Goal: Find specific page/section: Find specific page/section

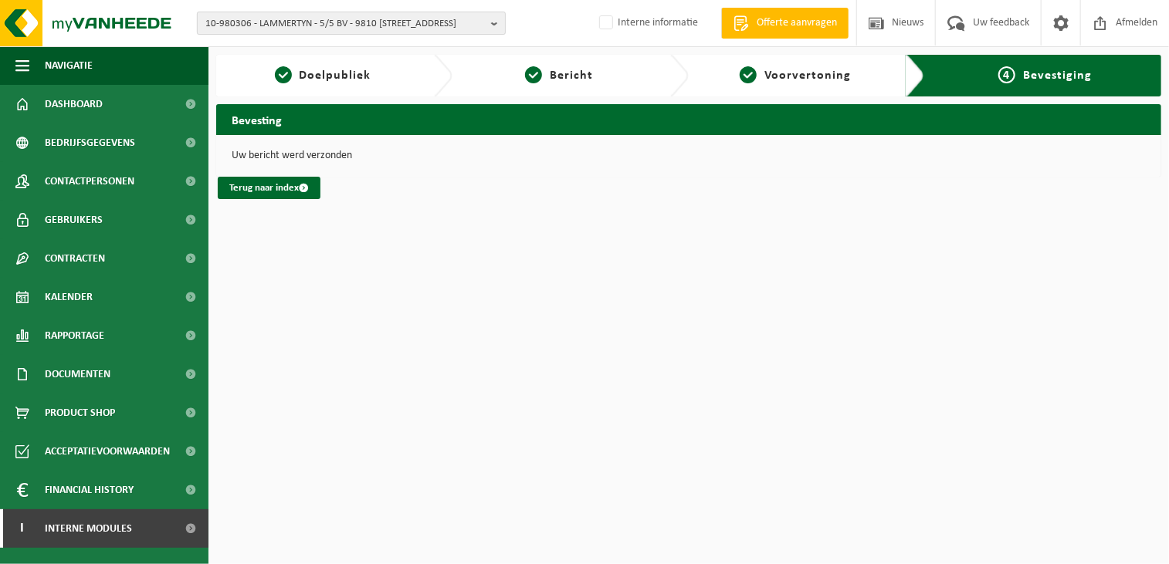
click at [330, 22] on span "10-980306 - LAMMERTYN - 5/5 BV - 9810 NAZARETH, STEENWEG 159" at bounding box center [345, 23] width 280 height 23
type input "10-913780"
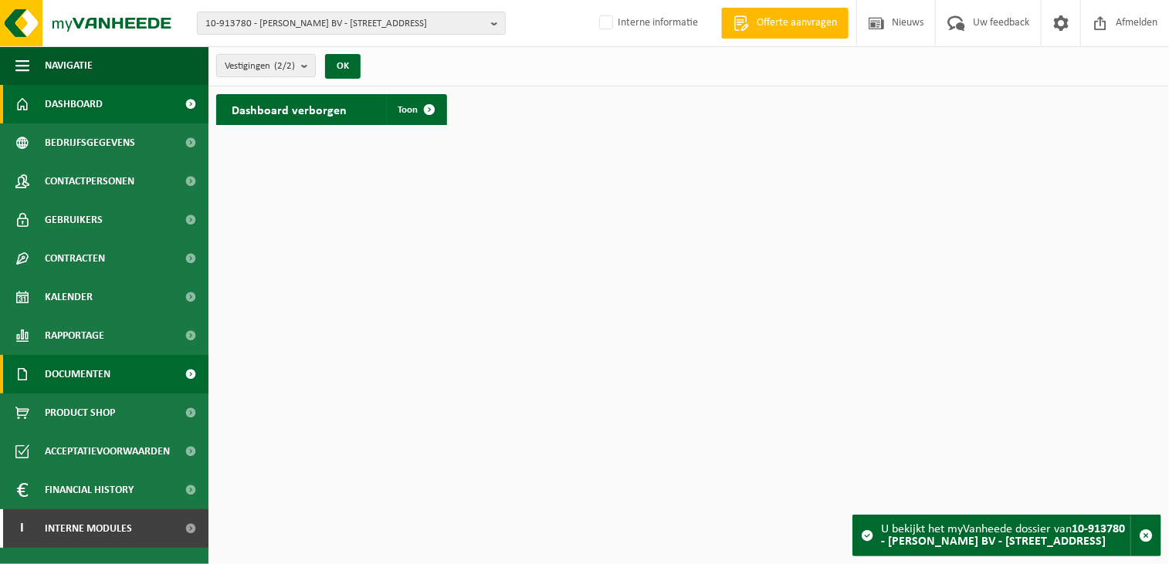
click at [133, 374] on link "Documenten" at bounding box center [104, 374] width 208 height 39
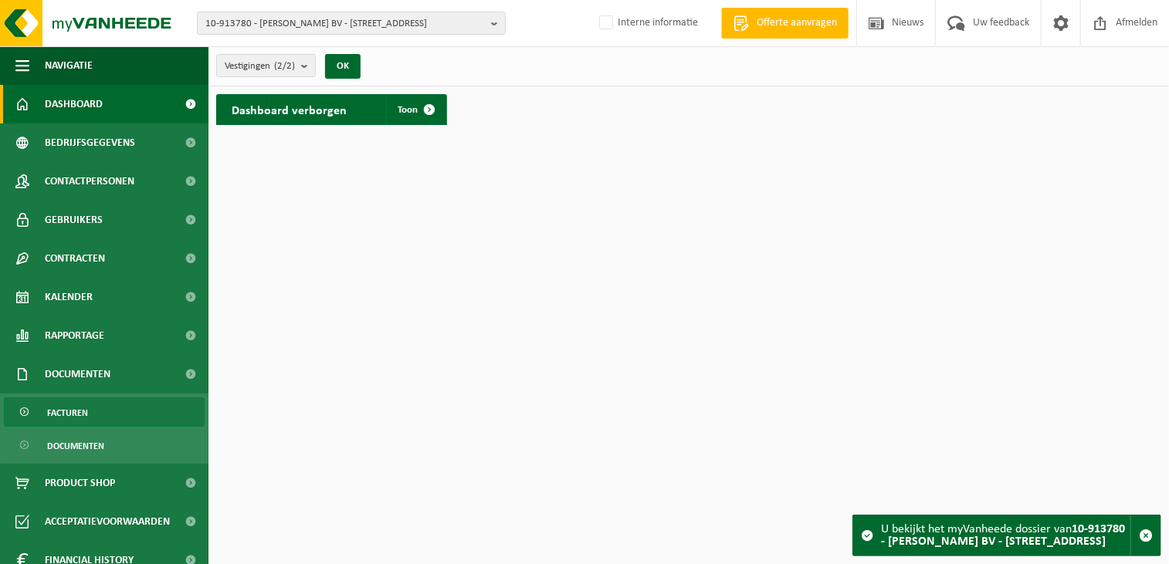
click at [113, 410] on link "Facturen" at bounding box center [104, 412] width 201 height 29
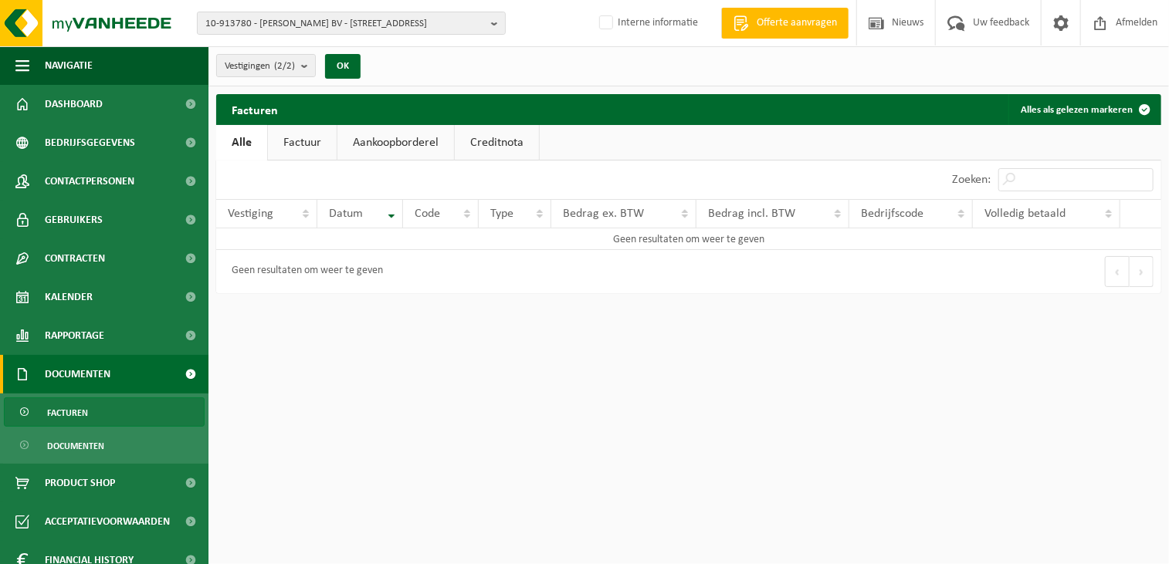
click at [306, 139] on link "Factuur" at bounding box center [302, 143] width 69 height 36
click at [61, 407] on span "Facturen" at bounding box center [67, 412] width 41 height 29
click at [312, 144] on link "Factuur" at bounding box center [302, 143] width 69 height 36
click at [289, 59] on span "Vestigingen (2/2)" at bounding box center [260, 66] width 70 height 23
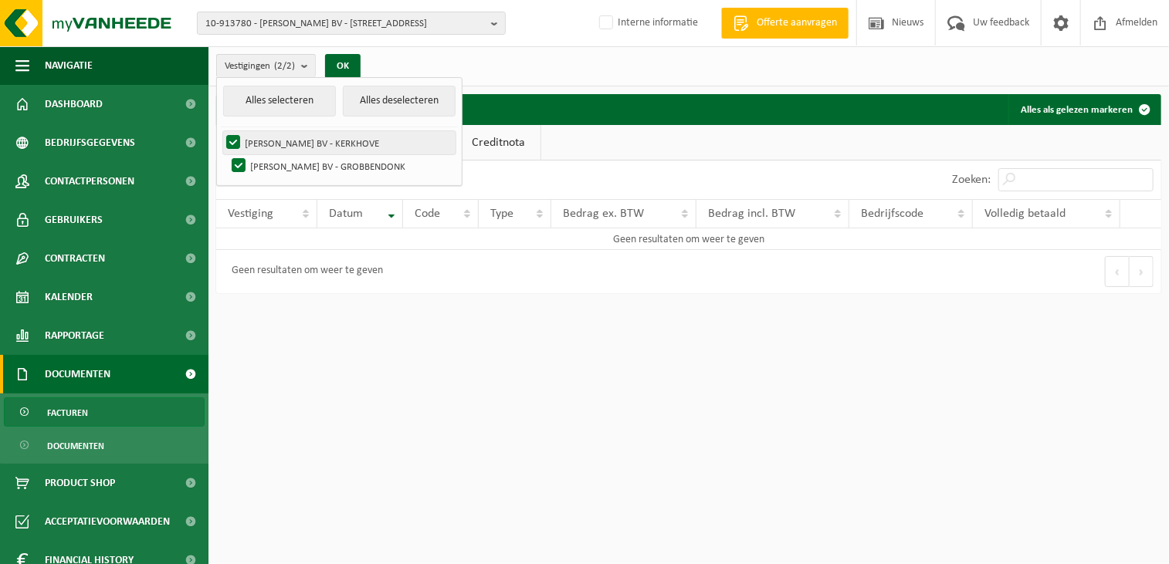
click at [315, 141] on label "[PERSON_NAME] BV - KERKHOVE" at bounding box center [339, 142] width 232 height 23
click at [221, 131] on input "[PERSON_NAME] BV - KERKHOVE" at bounding box center [220, 130] width 1 height 1
click at [312, 140] on label "[PERSON_NAME] BV - KERKHOVE" at bounding box center [339, 142] width 232 height 23
click at [221, 131] on input "[PERSON_NAME] BV - KERKHOVE" at bounding box center [220, 130] width 1 height 1
checkbox input "true"
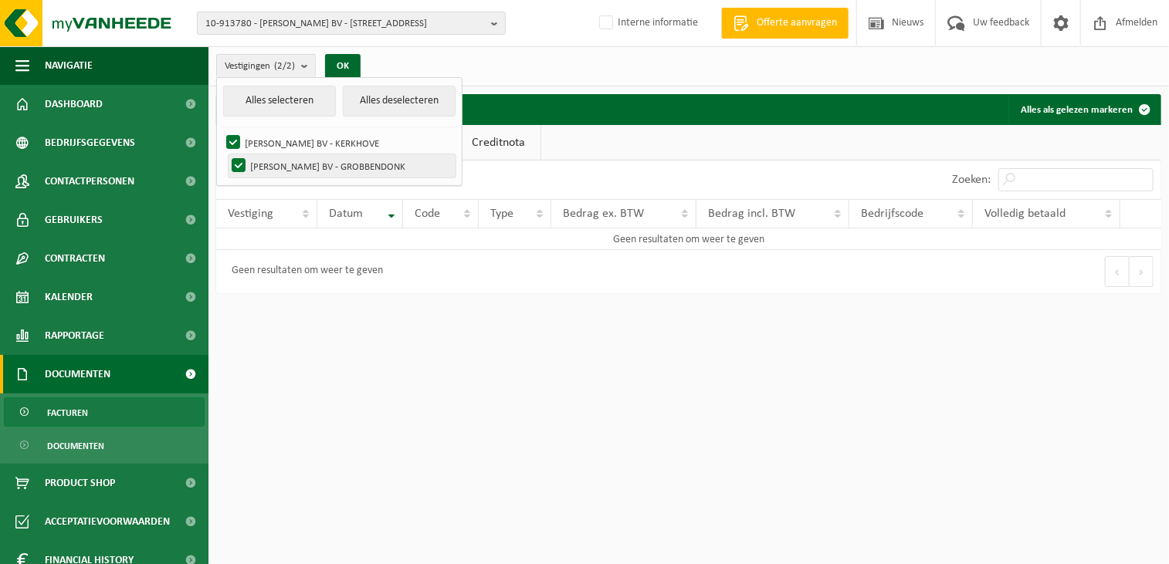
click at [234, 167] on label "[PERSON_NAME] BV - GROBBENDONK" at bounding box center [342, 165] width 227 height 23
click at [226, 154] on input "[PERSON_NAME] BV - GROBBENDONK" at bounding box center [225, 154] width 1 height 1
checkbox input "false"
click at [354, 501] on html "10-913780 - [PERSON_NAME] BV - [STREET_ADDRESS] 10-734305 - [PERSON_NAME] BV - …" at bounding box center [584, 282] width 1169 height 564
click at [601, 38] on span "Interne informatie" at bounding box center [645, 23] width 135 height 46
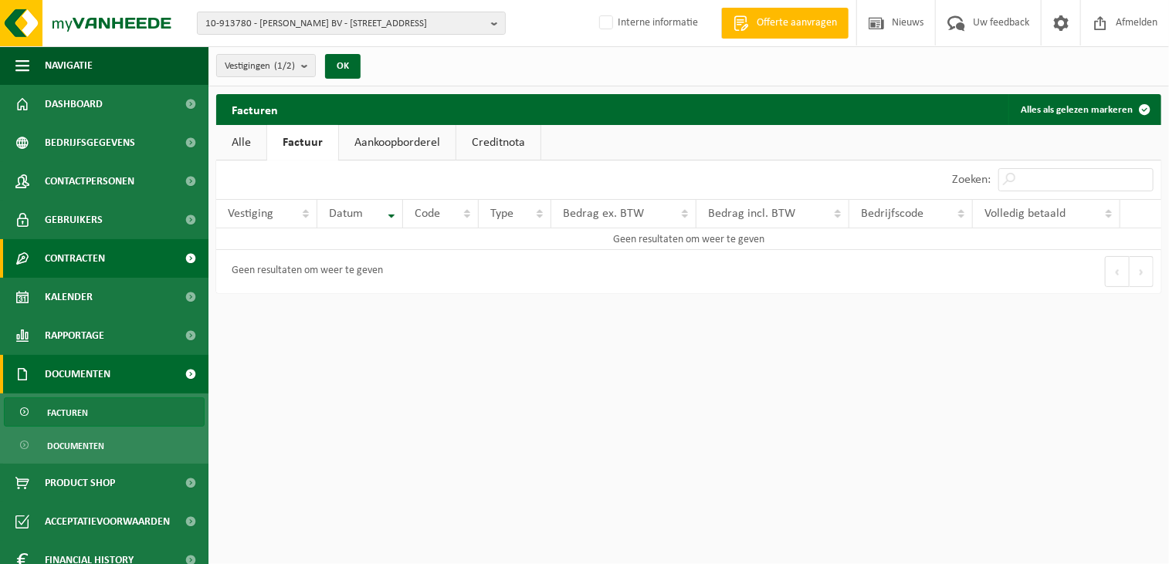
click at [115, 262] on link "Contracten" at bounding box center [104, 258] width 208 height 39
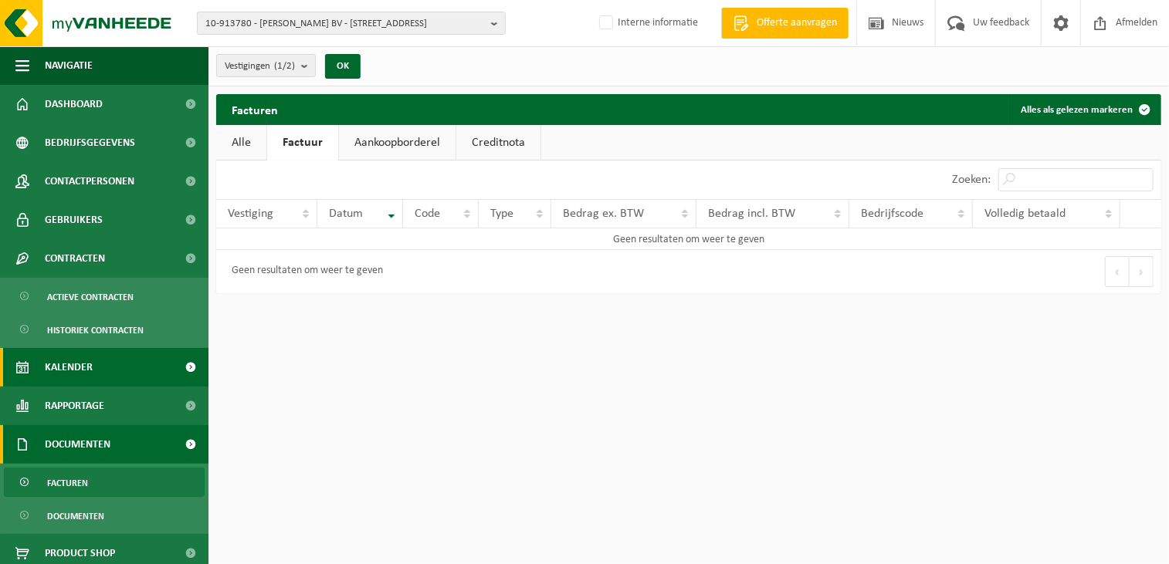
click at [97, 368] on link "Kalender" at bounding box center [104, 367] width 208 height 39
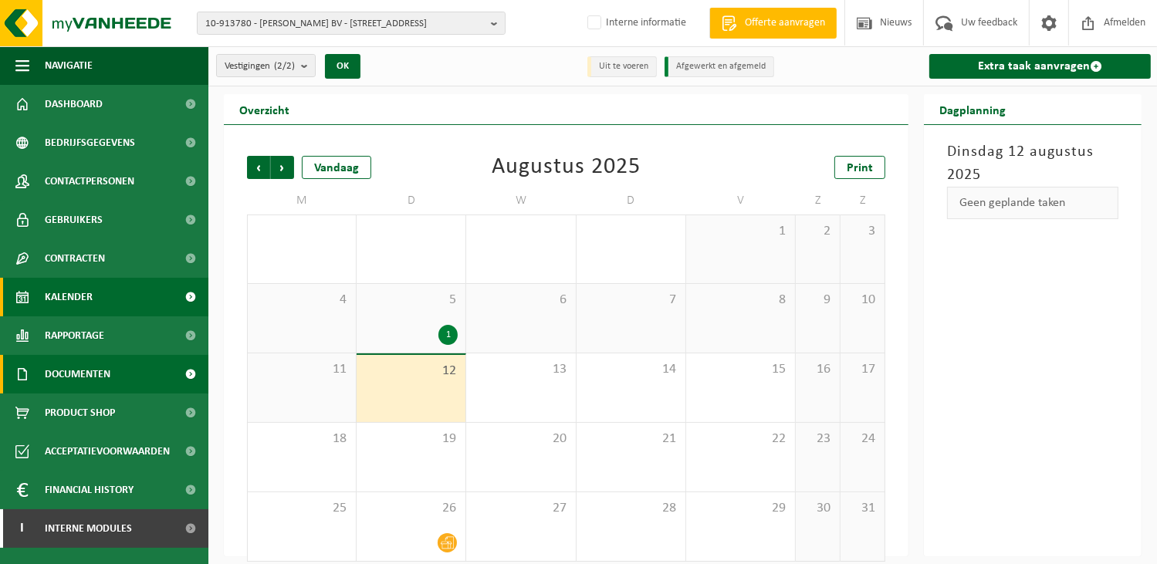
click at [120, 371] on link "Documenten" at bounding box center [104, 374] width 208 height 39
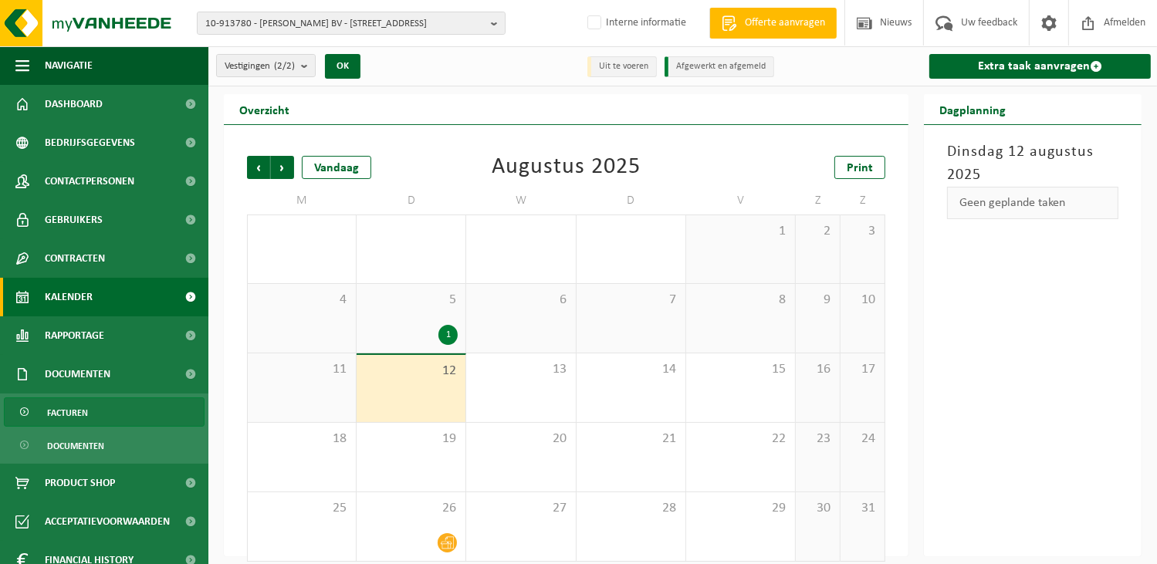
click at [73, 412] on span "Facturen" at bounding box center [67, 412] width 41 height 29
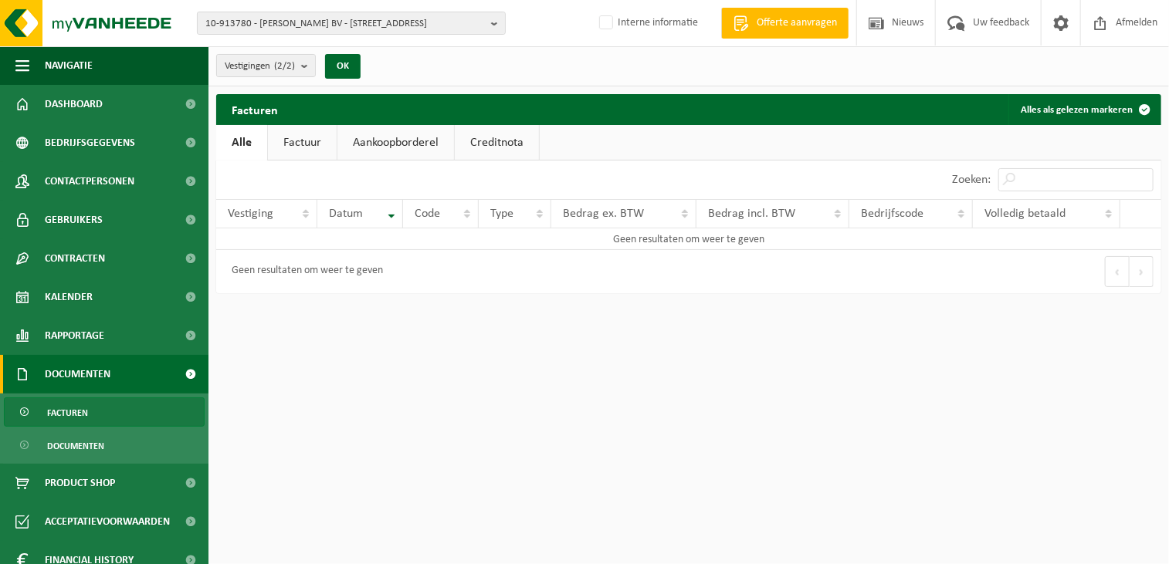
click at [20, 411] on span at bounding box center [25, 412] width 12 height 29
click at [503, 140] on link "Creditnota" at bounding box center [497, 143] width 84 height 36
click at [420, 136] on link "Aankoopborderel" at bounding box center [395, 143] width 117 height 36
click at [310, 140] on link "Factuur" at bounding box center [301, 143] width 69 height 36
click at [241, 138] on link "Alle" at bounding box center [241, 143] width 50 height 36
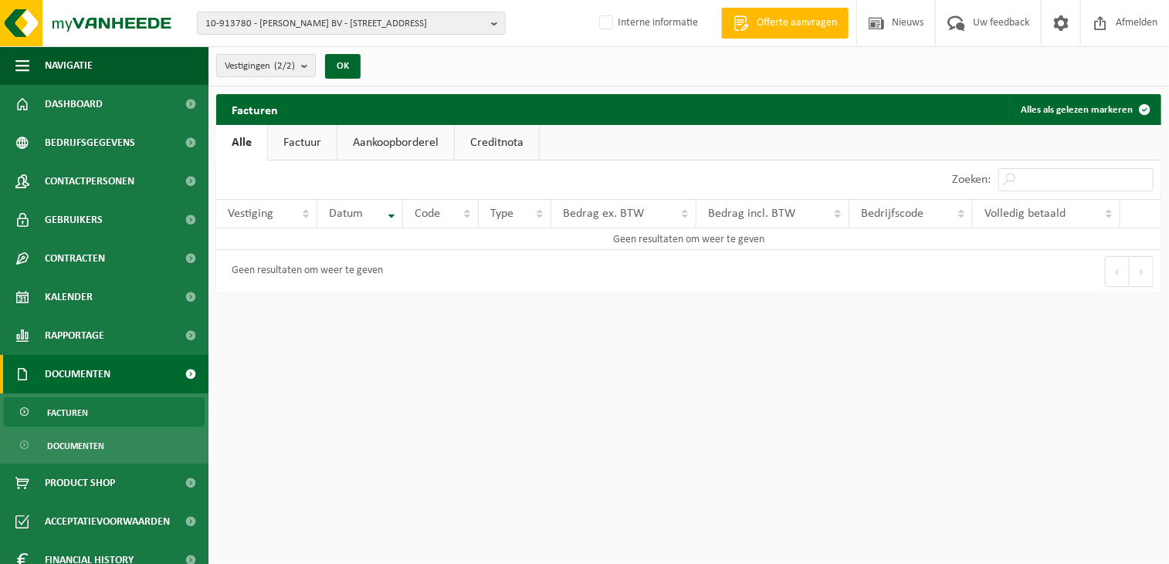
click at [551, 424] on html "10-913780 - [PERSON_NAME] BV - [STREET_ADDRESS] 10-734305 - [PERSON_NAME] BV - …" at bounding box center [584, 282] width 1169 height 564
